Goal: Communication & Community: Answer question/provide support

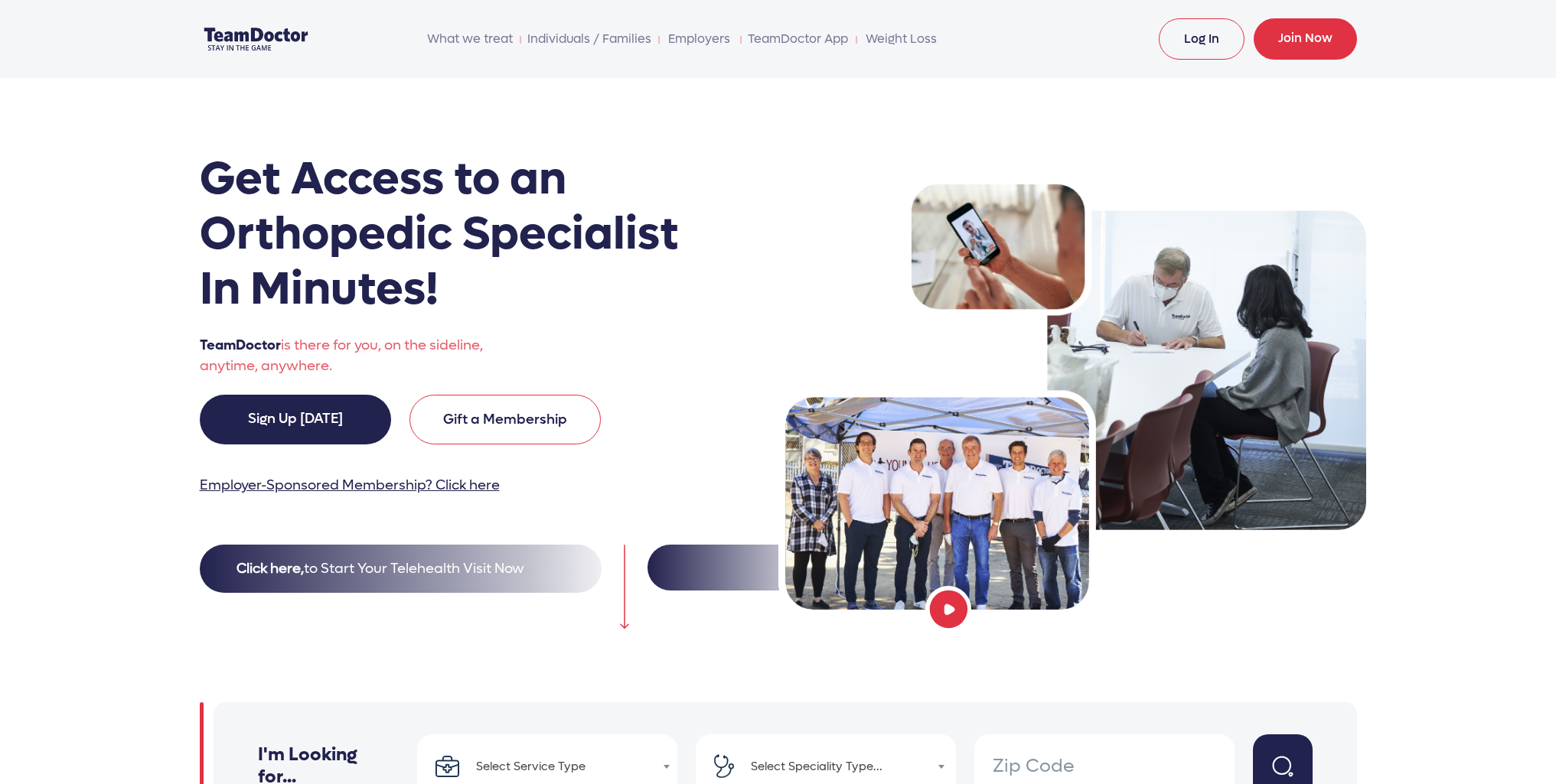
click at [1193, 37] on link "Log In" at bounding box center [1201, 38] width 85 height 42
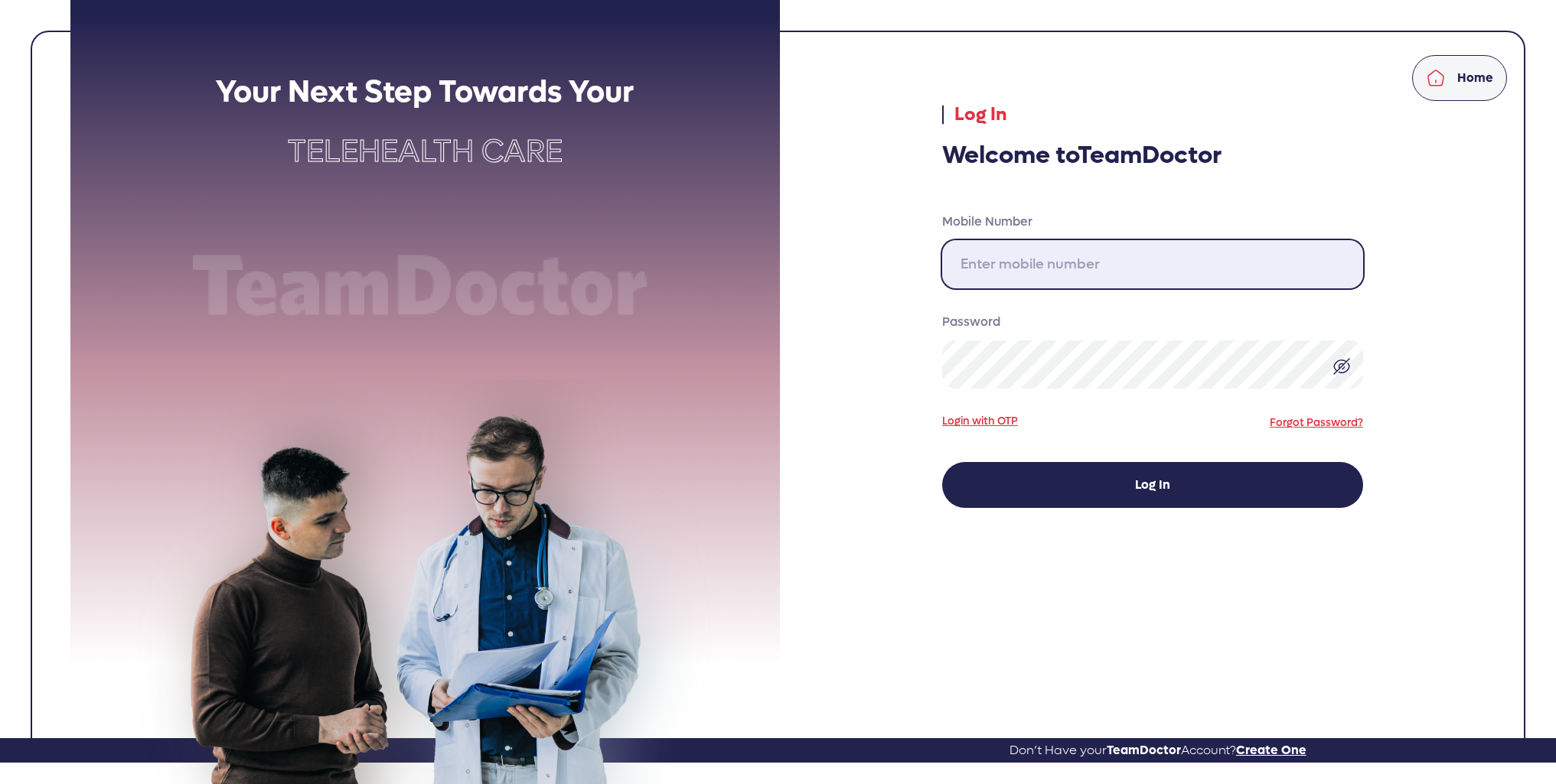
type input "310-717-3000"
click at [1047, 266] on input "310-717-3000" at bounding box center [1153, 265] width 421 height 49
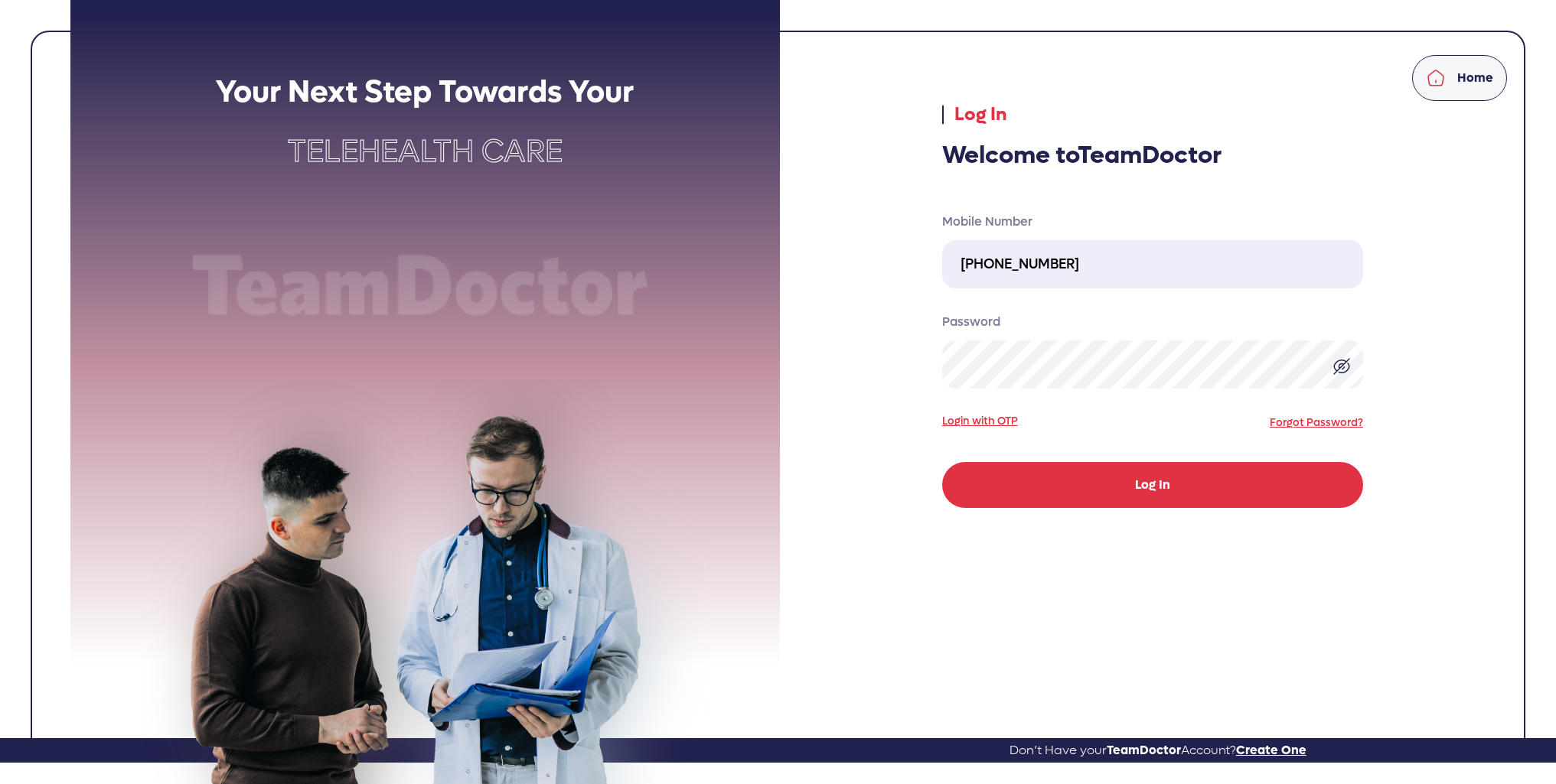
click at [1159, 492] on button "Log In" at bounding box center [1153, 485] width 421 height 46
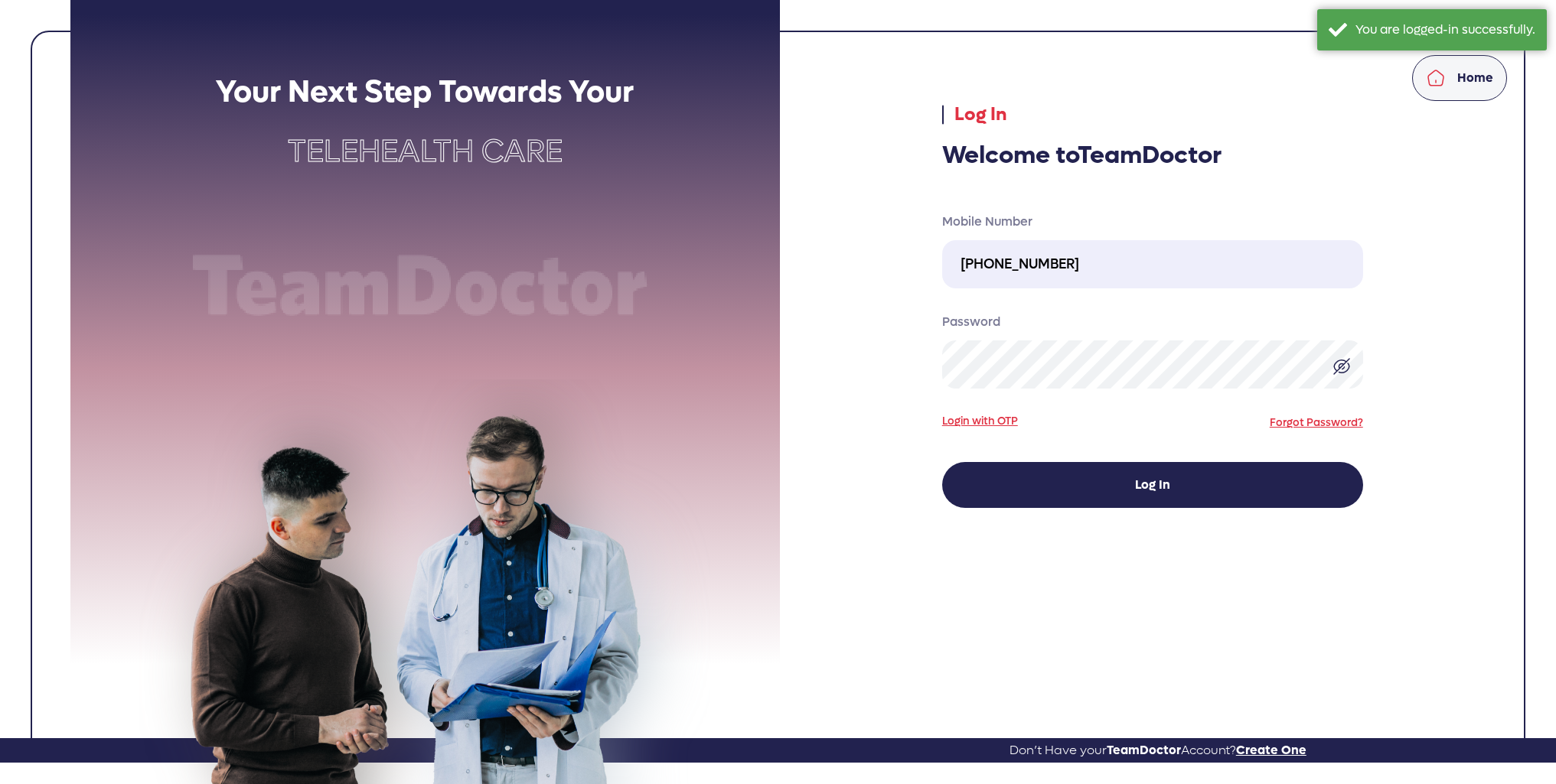
select select "pending"
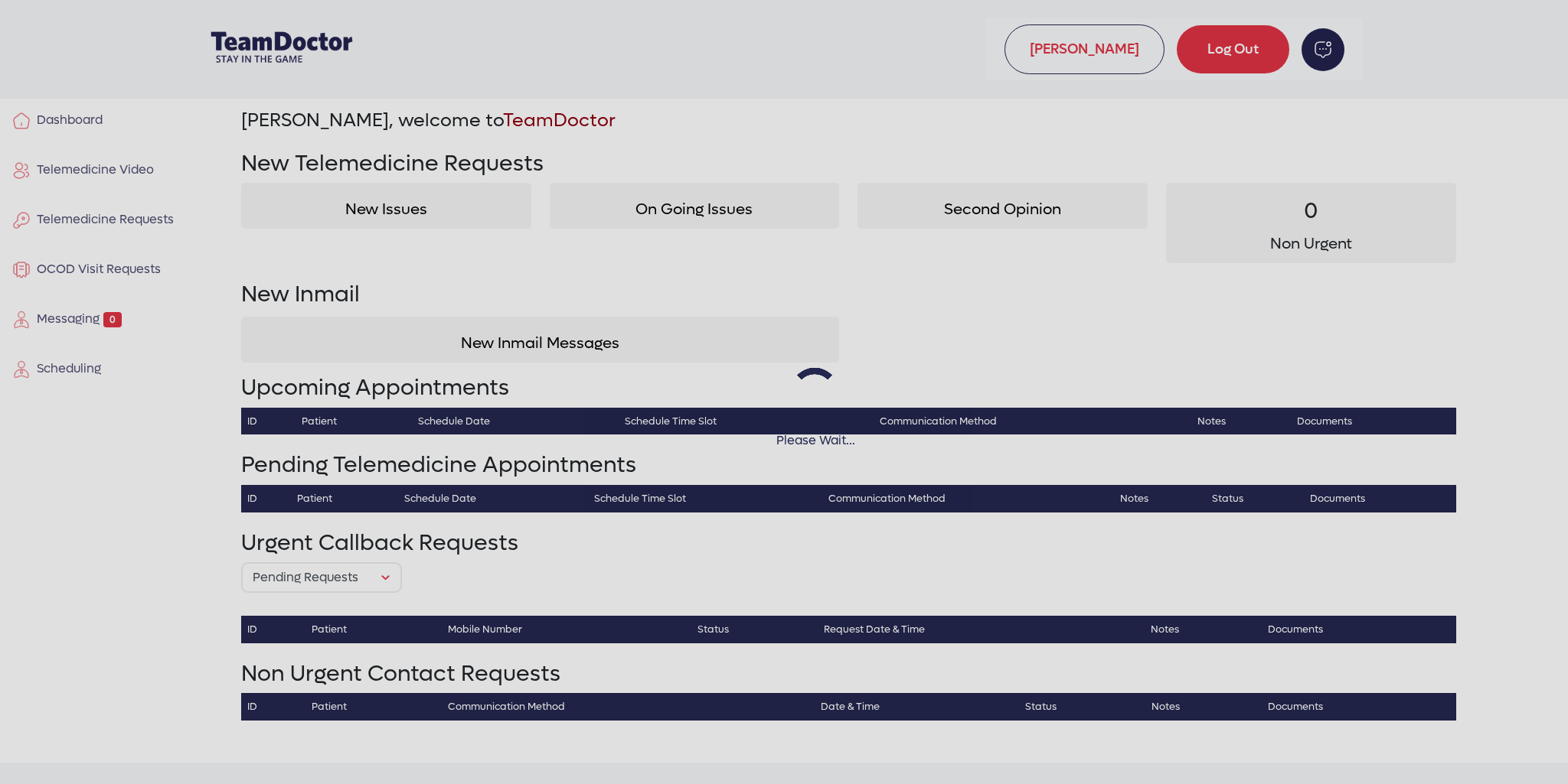
select select "pending"
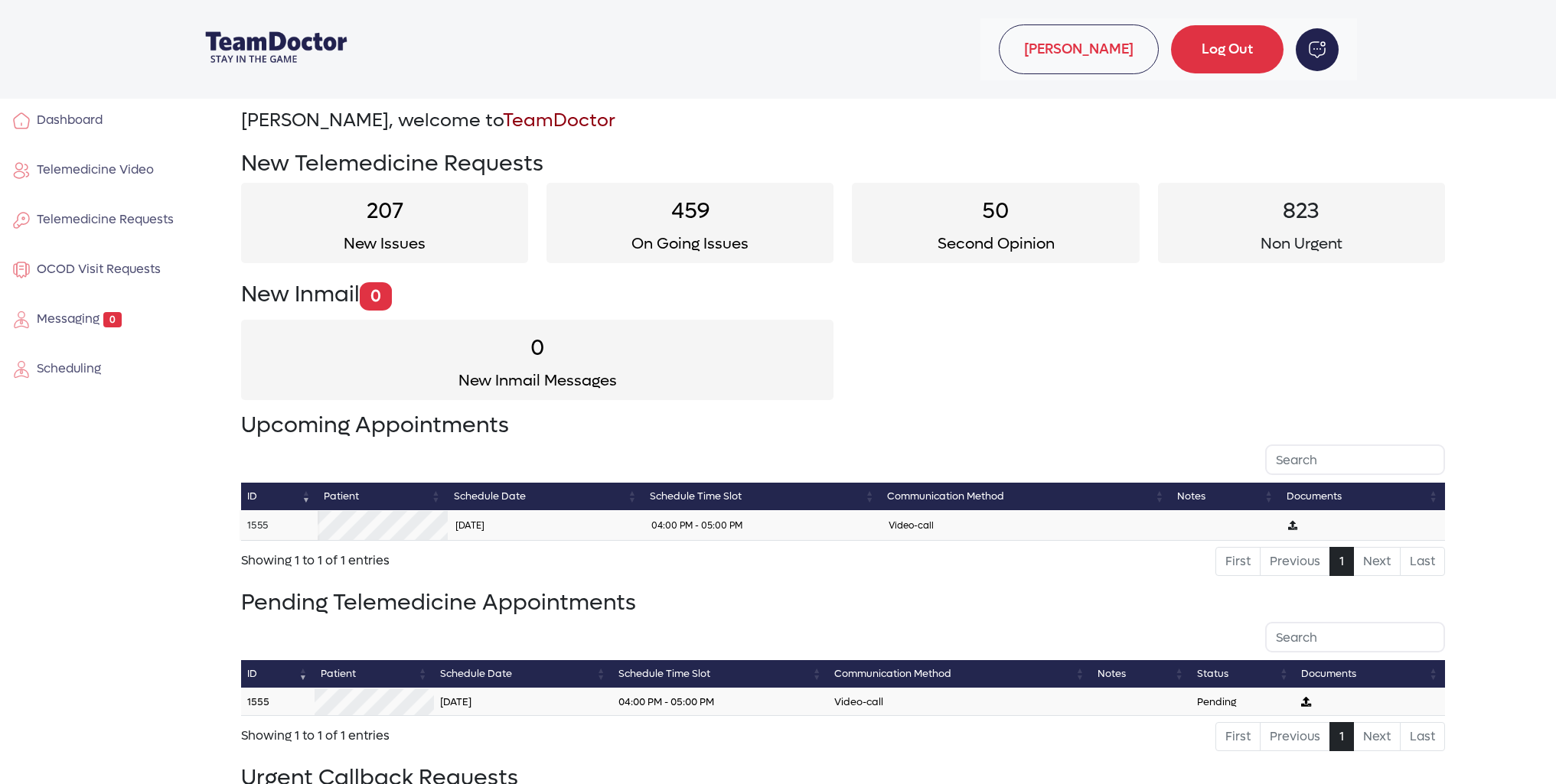
click at [258, 525] on link "1555" at bounding box center [258, 525] width 20 height 13
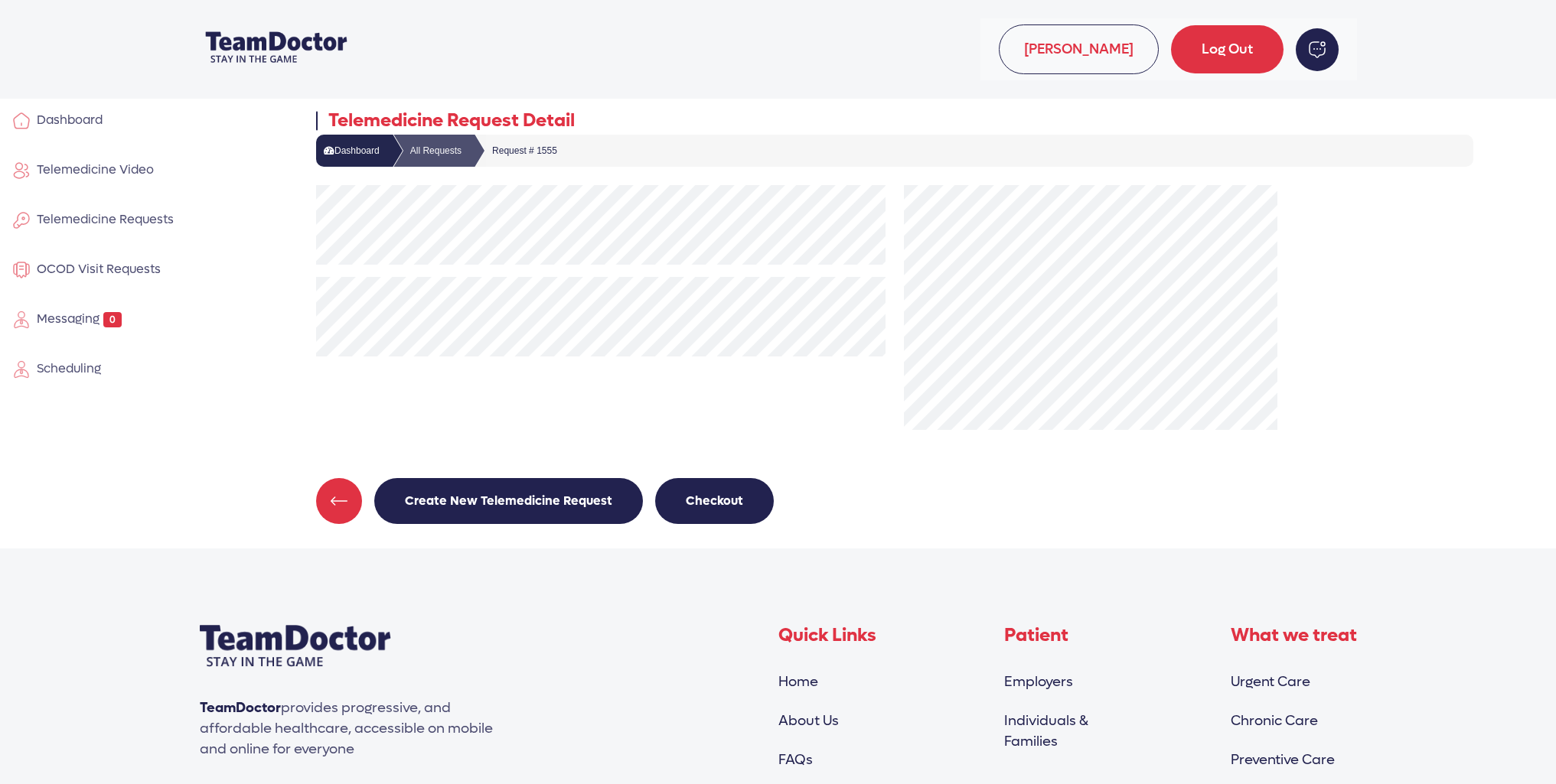
click at [91, 164] on span "Telemedicine Video" at bounding box center [92, 169] width 123 height 16
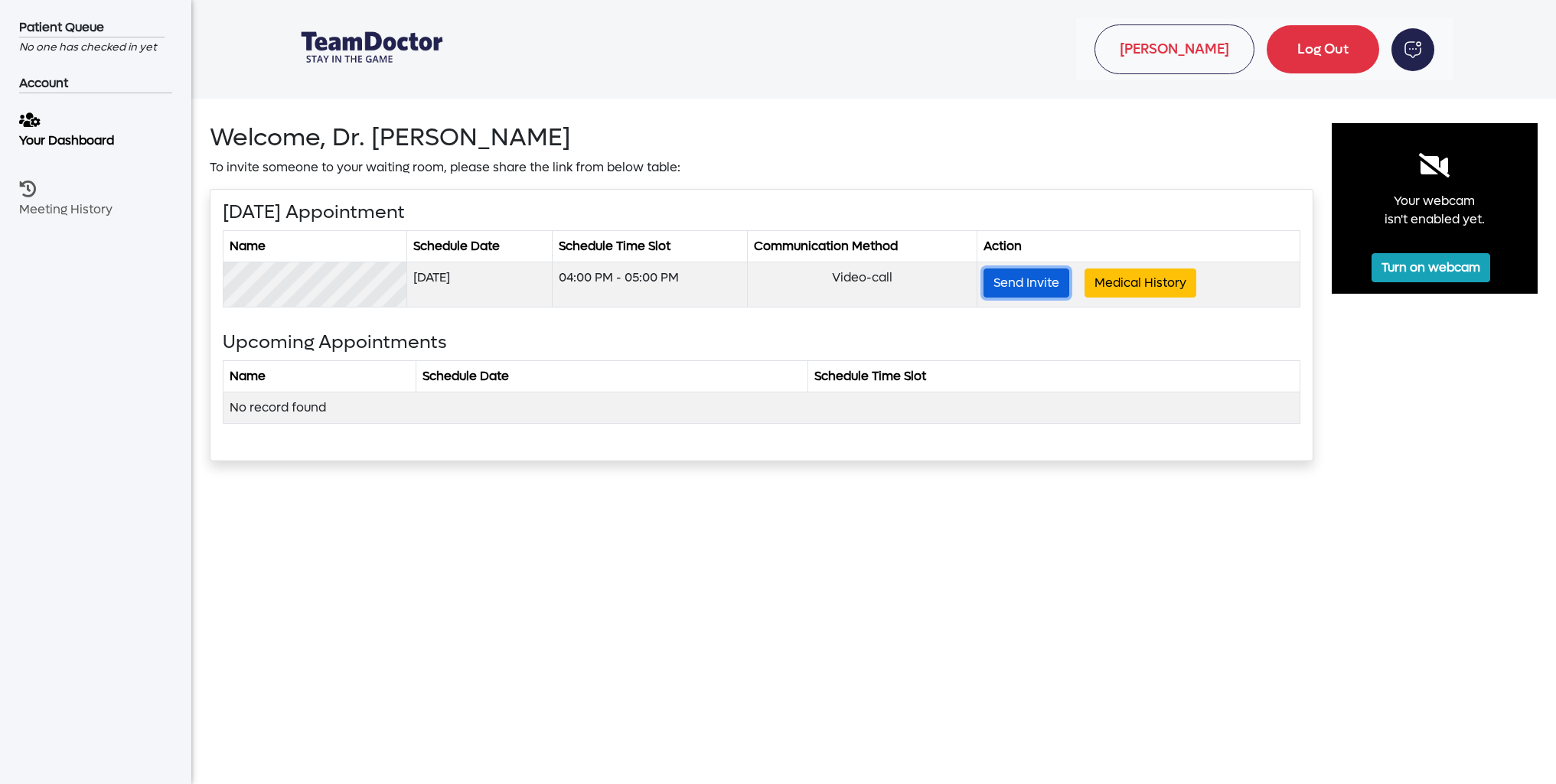
click at [997, 278] on button "Send Invite" at bounding box center [1026, 283] width 85 height 29
click at [1031, 285] on button "Send Invite" at bounding box center [1026, 283] width 85 height 29
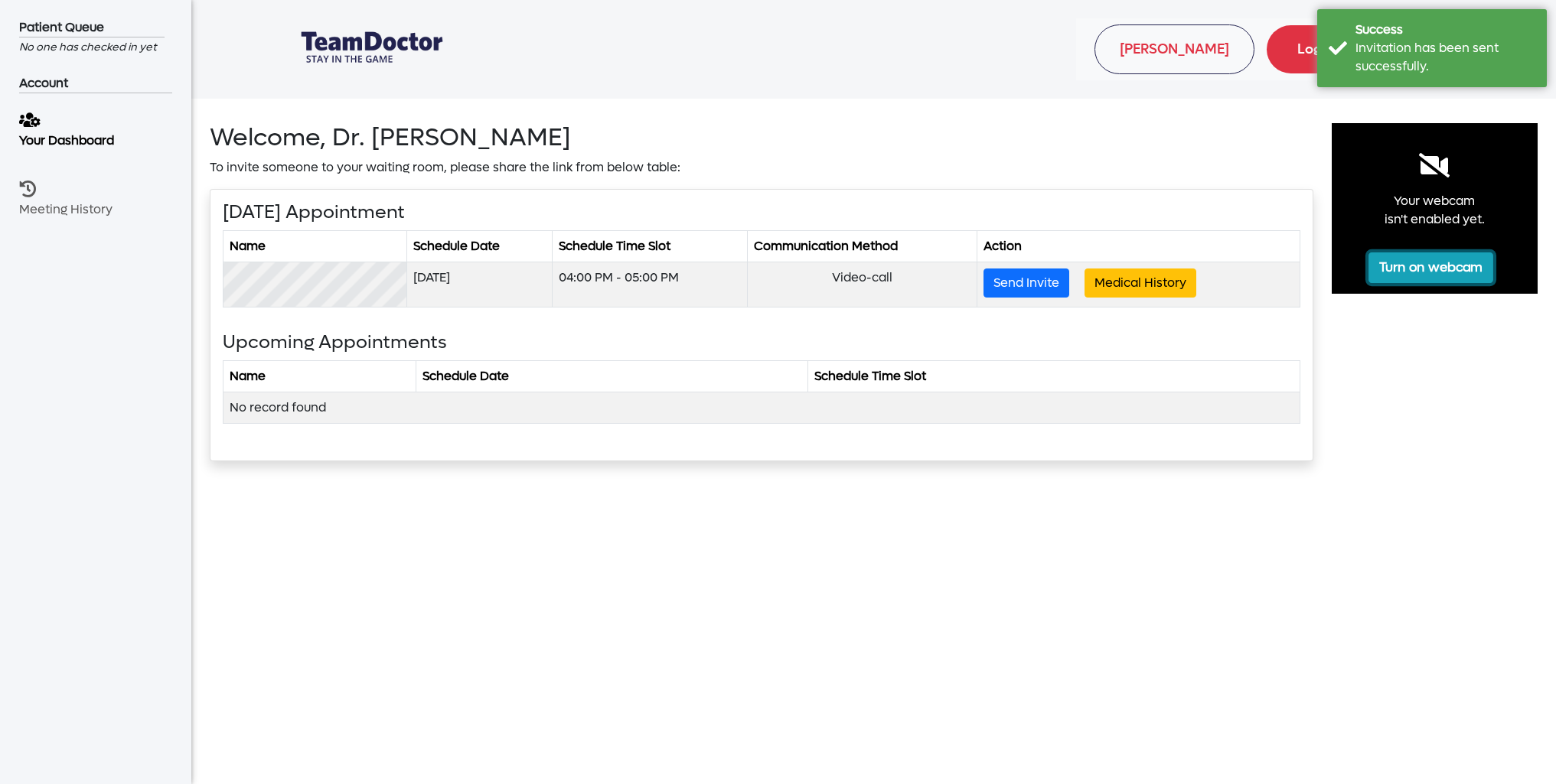
click at [1445, 262] on button "Turn on webcam" at bounding box center [1431, 267] width 125 height 31
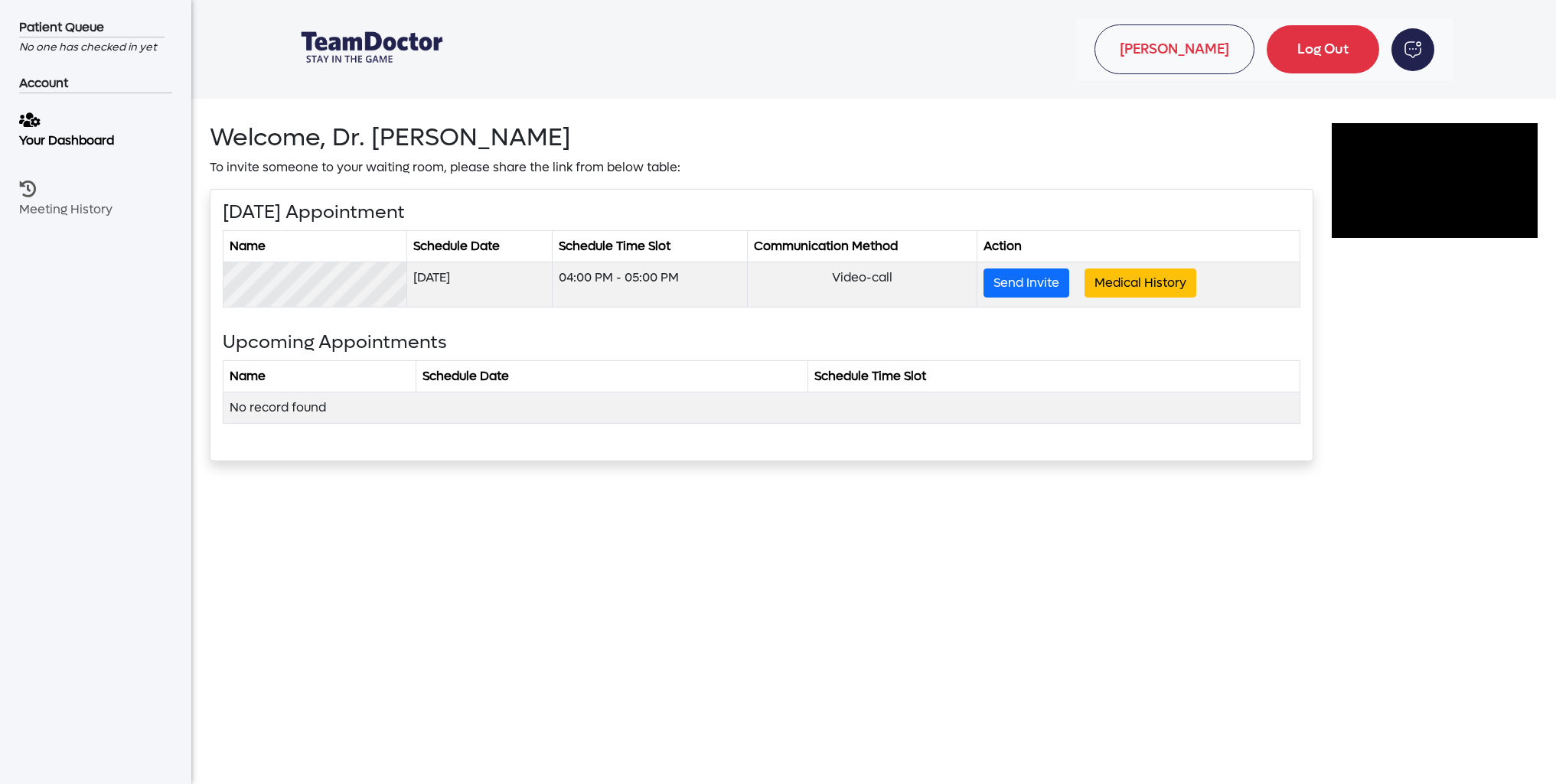
click at [1445, 221] on video at bounding box center [1435, 180] width 206 height 115
click at [1414, 48] on img "button" at bounding box center [1413, 49] width 45 height 45
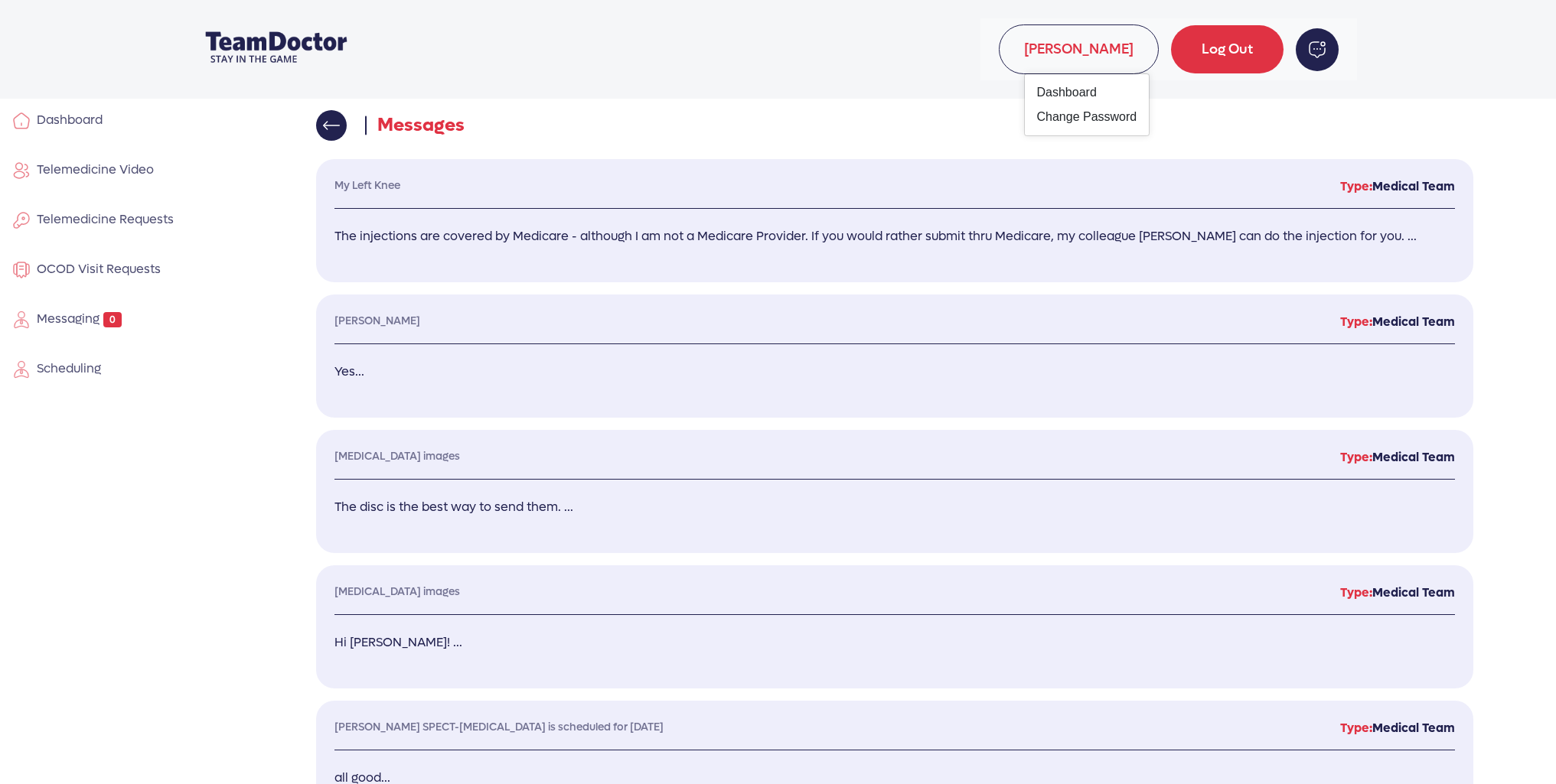
click at [1050, 38] on span "[PERSON_NAME] Dashboard Change Password" at bounding box center [1079, 49] width 160 height 50
click at [100, 164] on span "Telemedicine Video" at bounding box center [92, 169] width 123 height 16
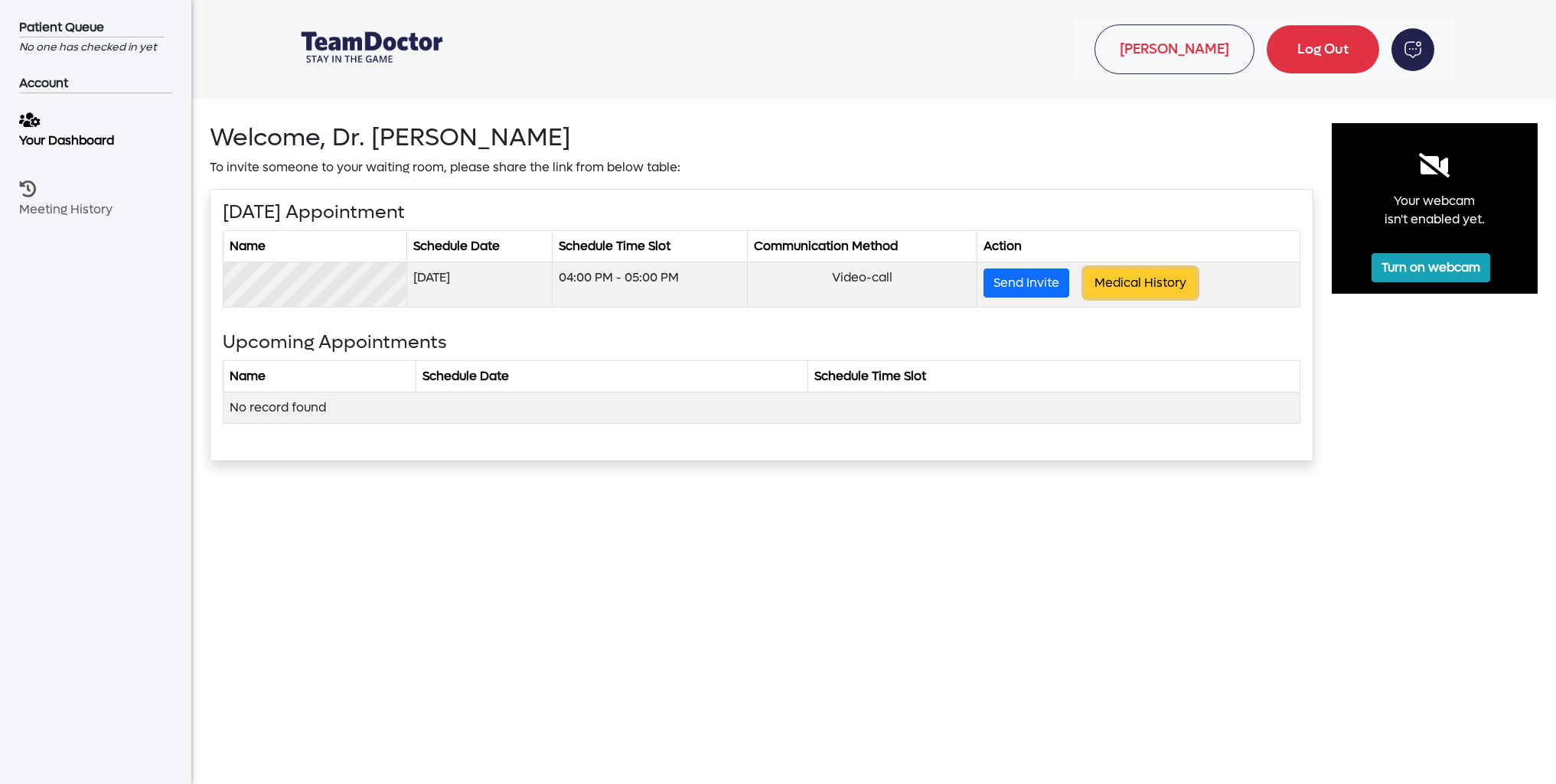
click at [1118, 283] on button "Medical History" at bounding box center [1140, 283] width 112 height 29
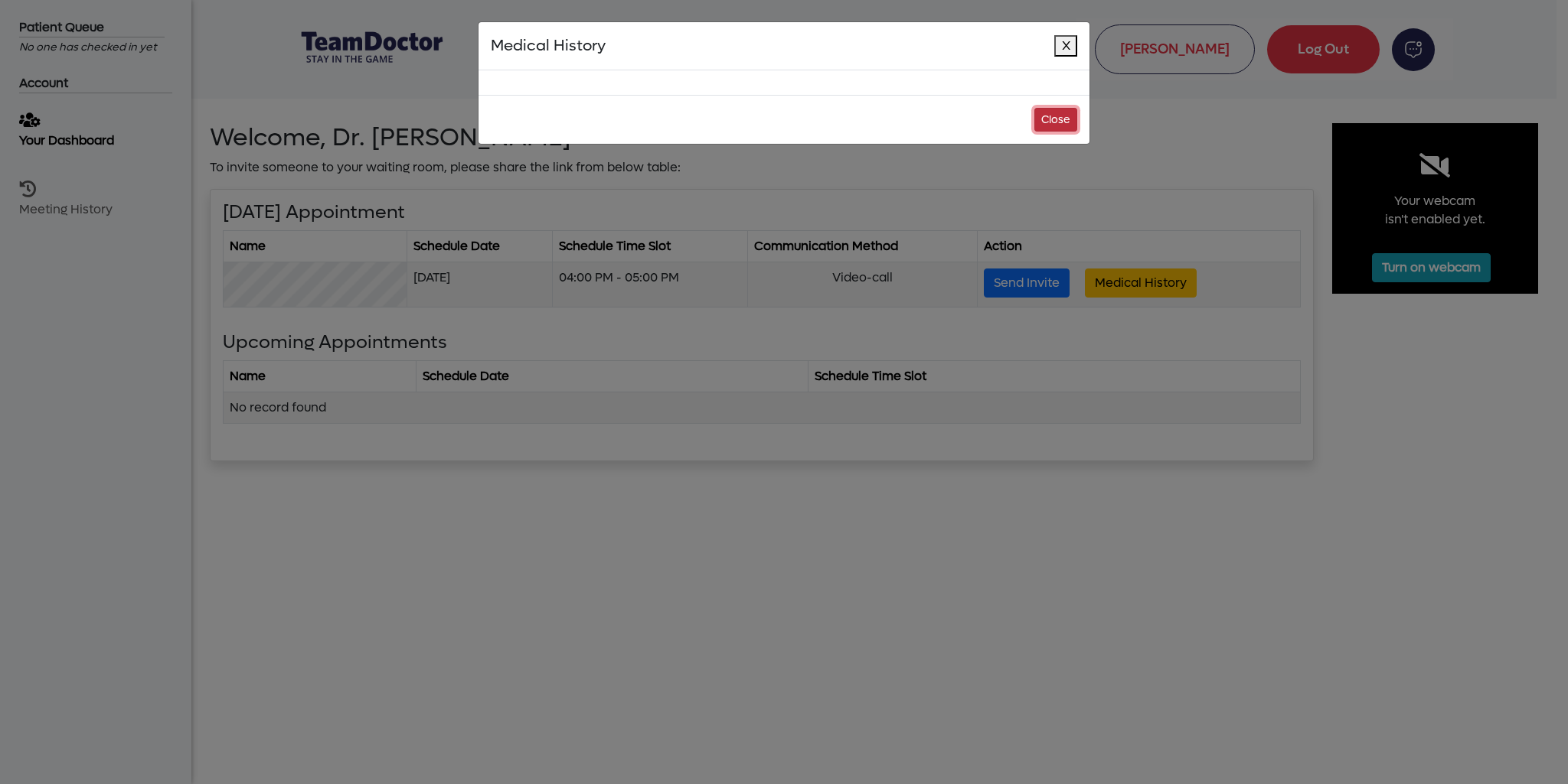
click at [1069, 121] on button "Close" at bounding box center [1056, 120] width 43 height 23
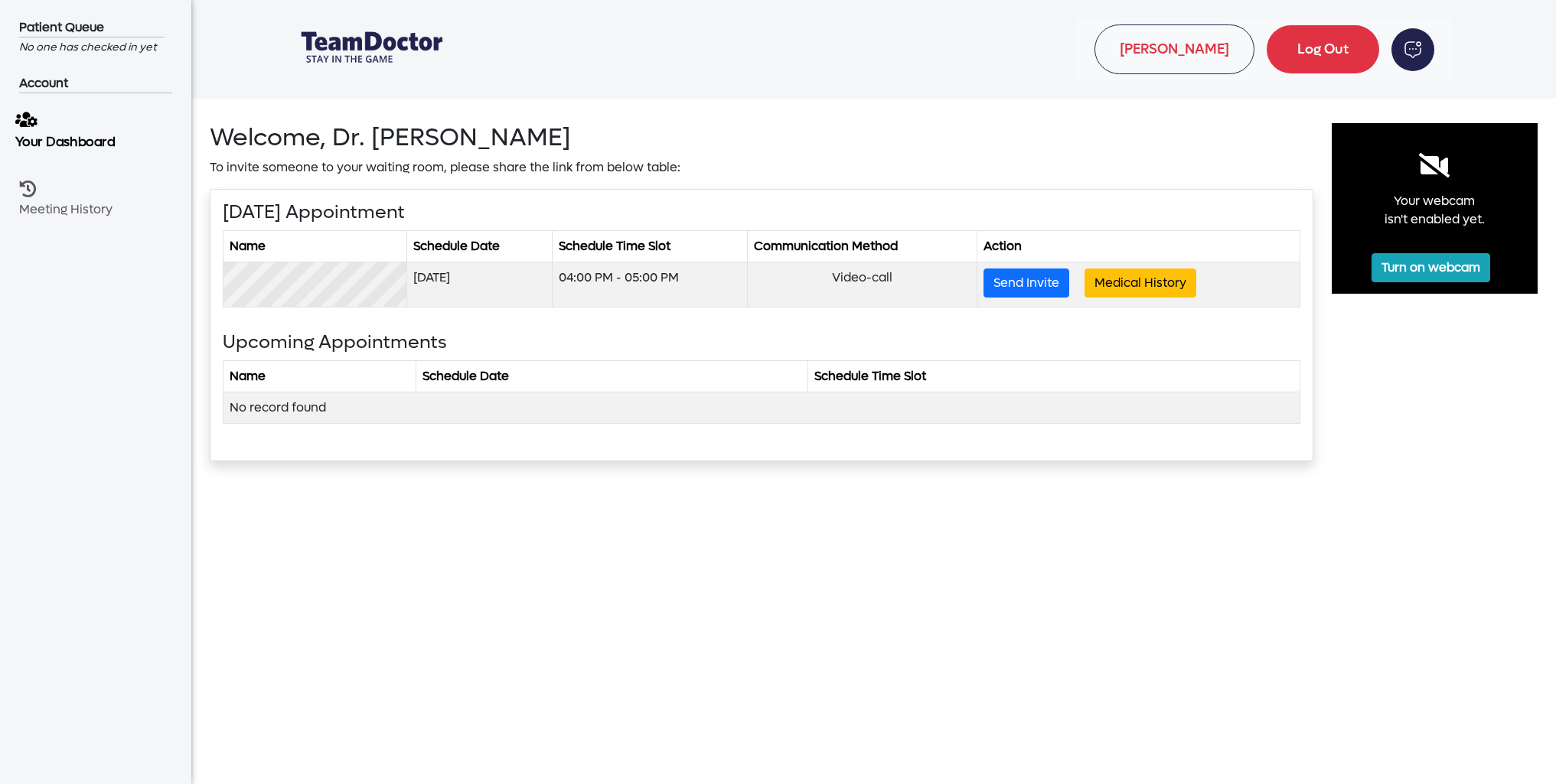
click at [101, 141] on p "Your Dashboard" at bounding box center [89, 142] width 148 height 19
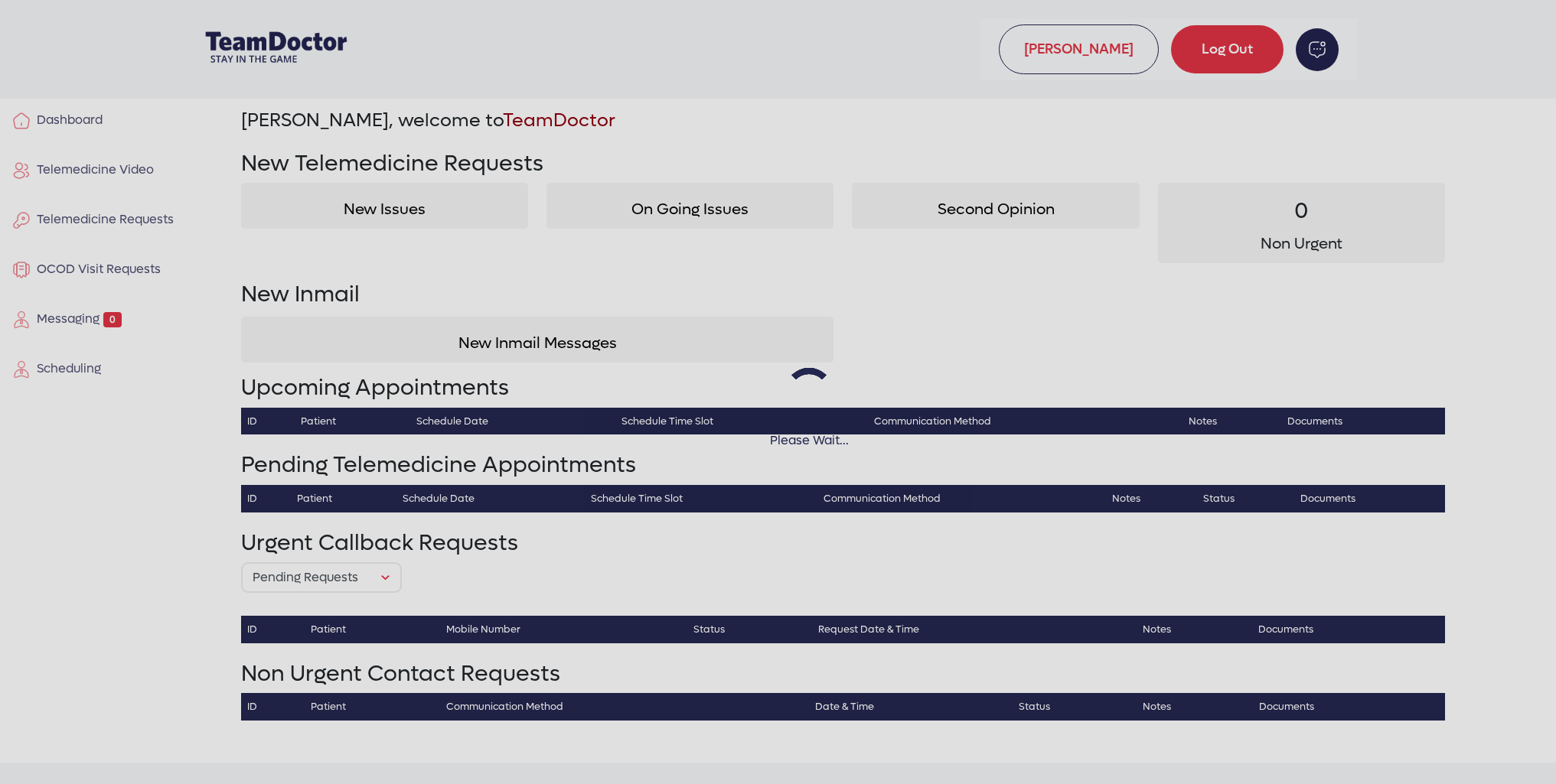
select select "pending"
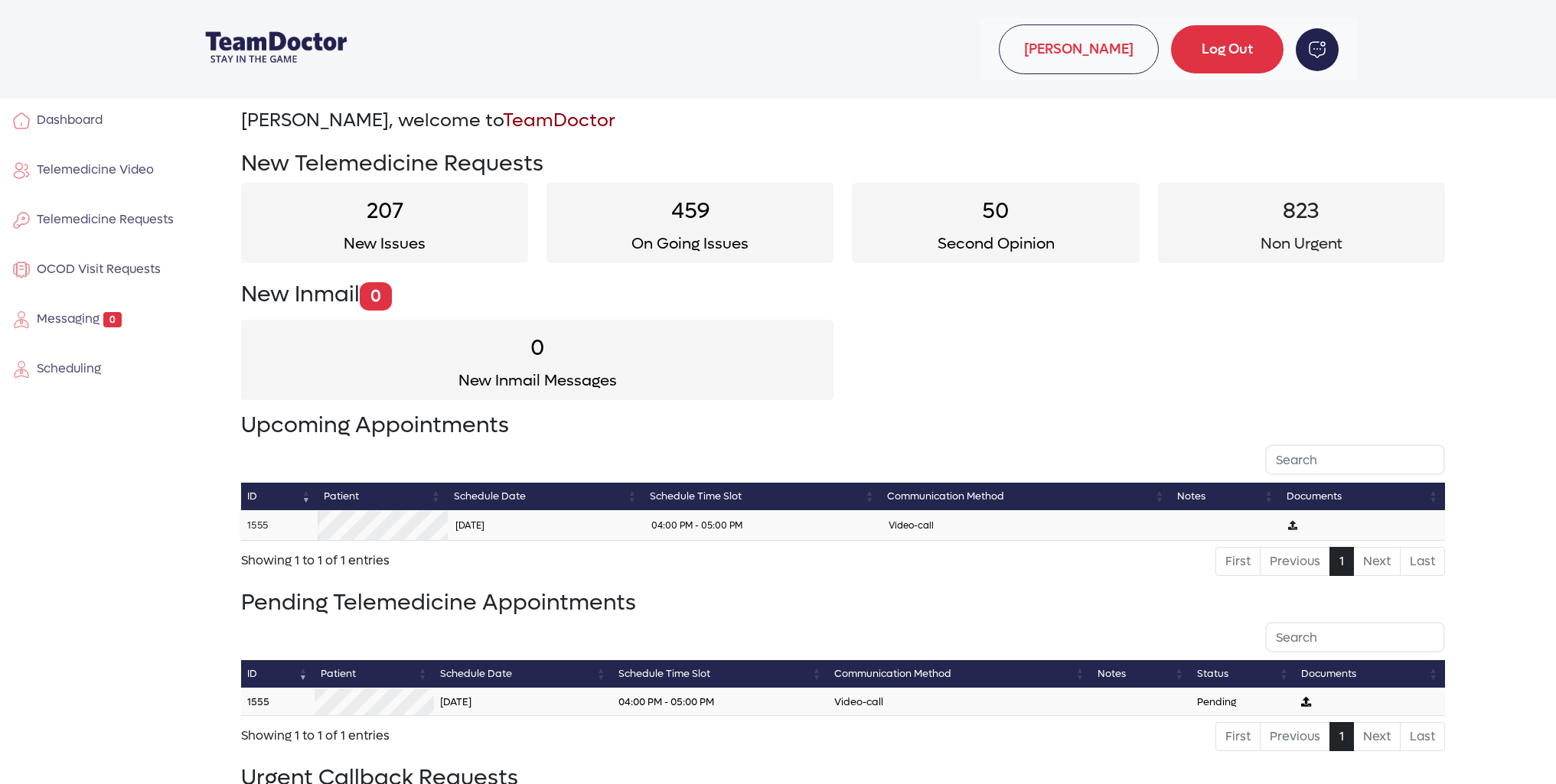
click at [262, 521] on link "1555" at bounding box center [258, 525] width 20 height 13
